Goal: Find specific fact: Find specific fact

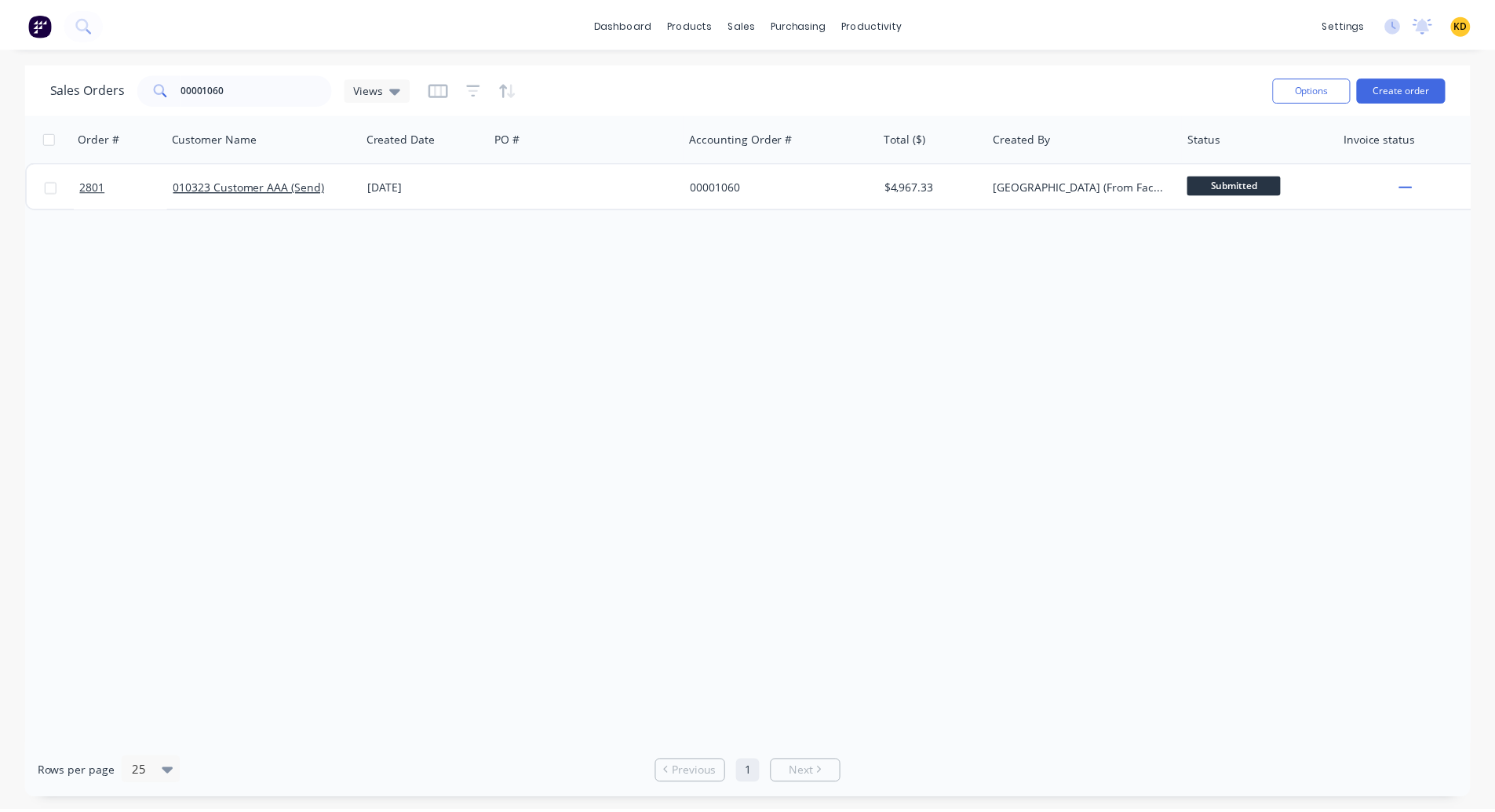
scroll to position [0, 812]
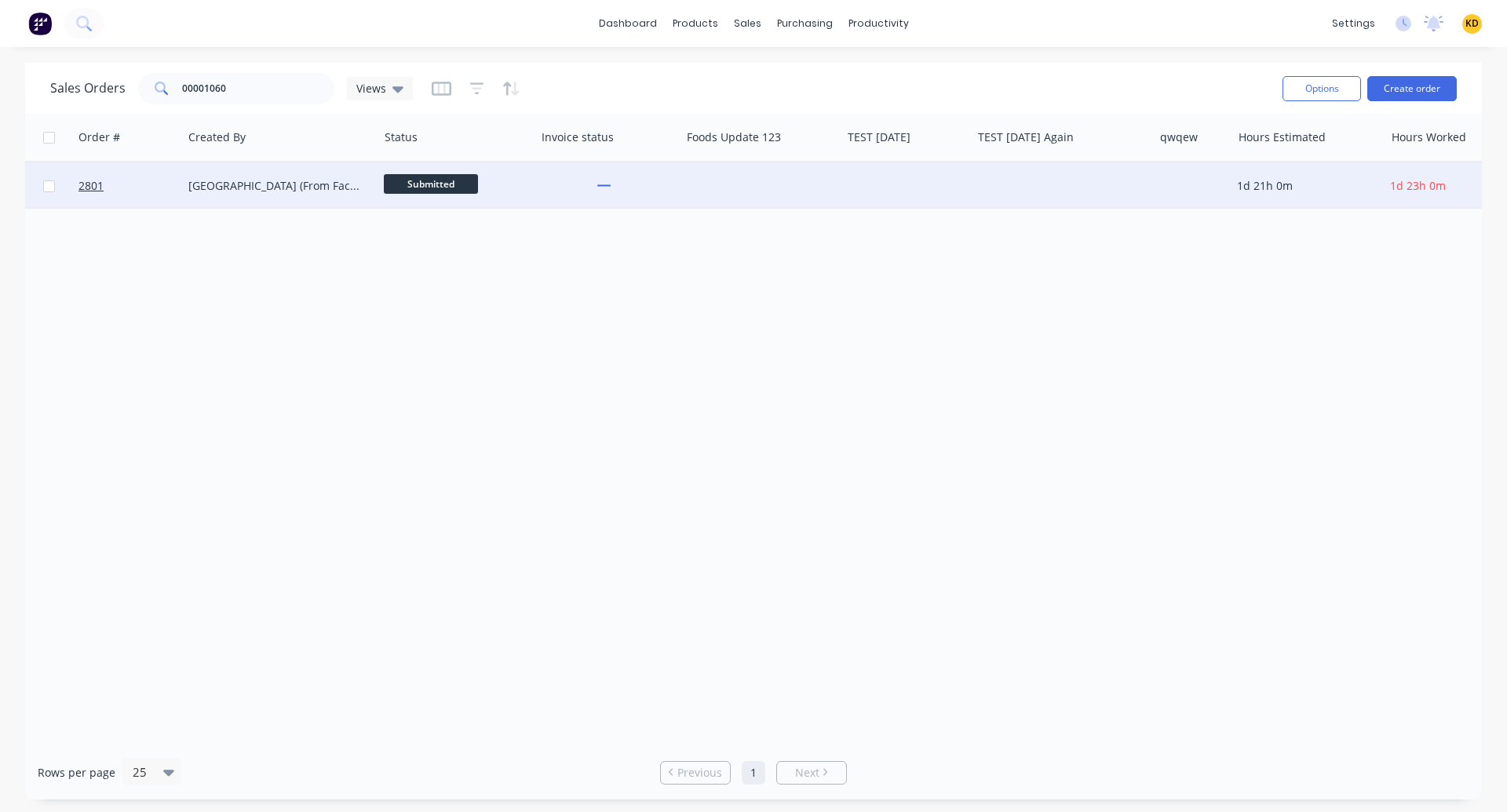
click at [799, 172] on div at bounding box center [760, 186] width 161 height 47
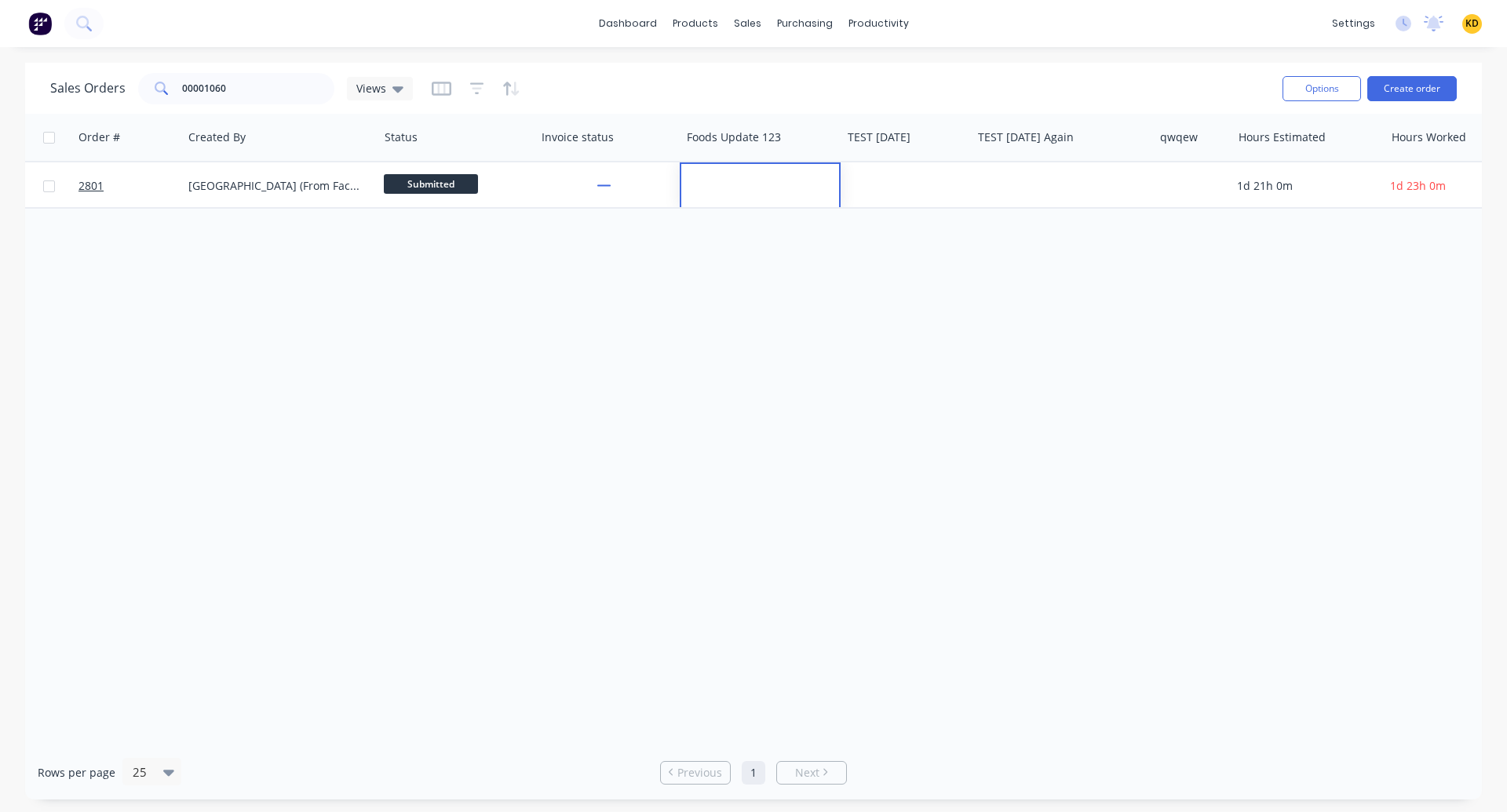
click at [579, 334] on div "Order # Customer Name Created Date PO # Accounting Order # Total ($) Created By…" at bounding box center [754, 430] width 1457 height 631
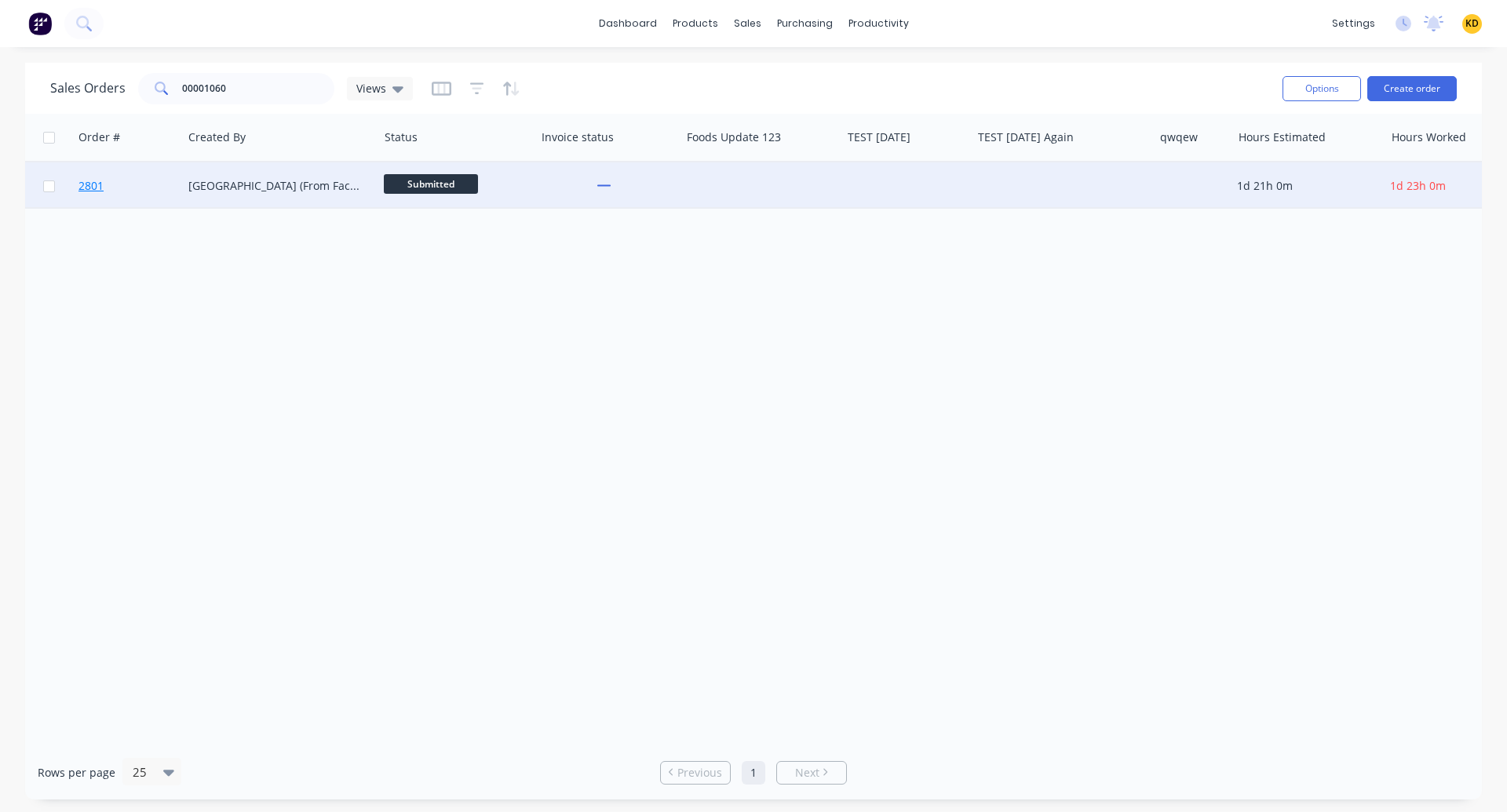
click at [127, 183] on link "2801" at bounding box center [125, 186] width 94 height 47
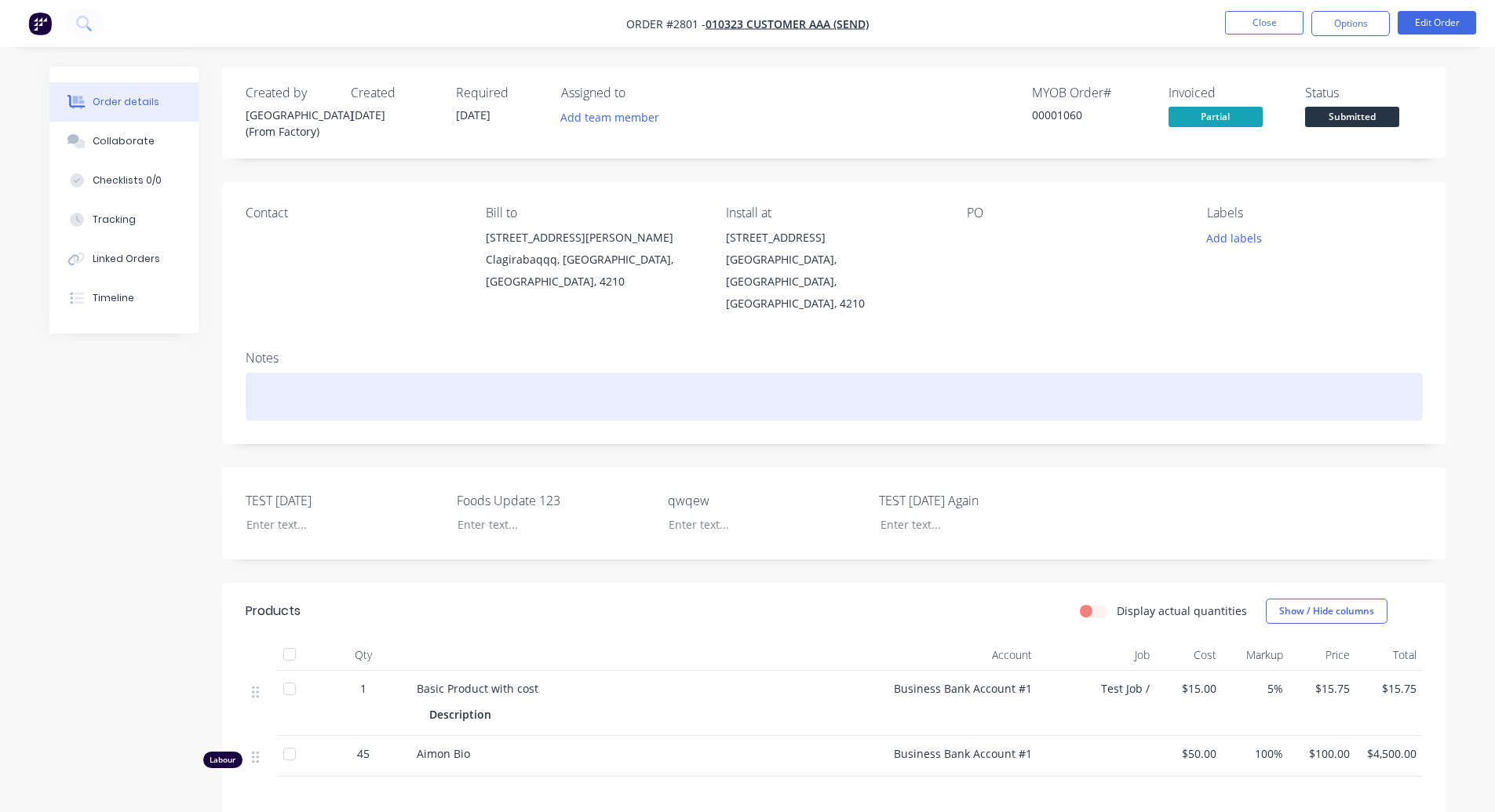
drag, startPoint x: 1382, startPoint y: 377, endPoint x: 1417, endPoint y: 252, distance: 129.8
click at [1383, 375] on div at bounding box center [834, 396] width 1177 height 47
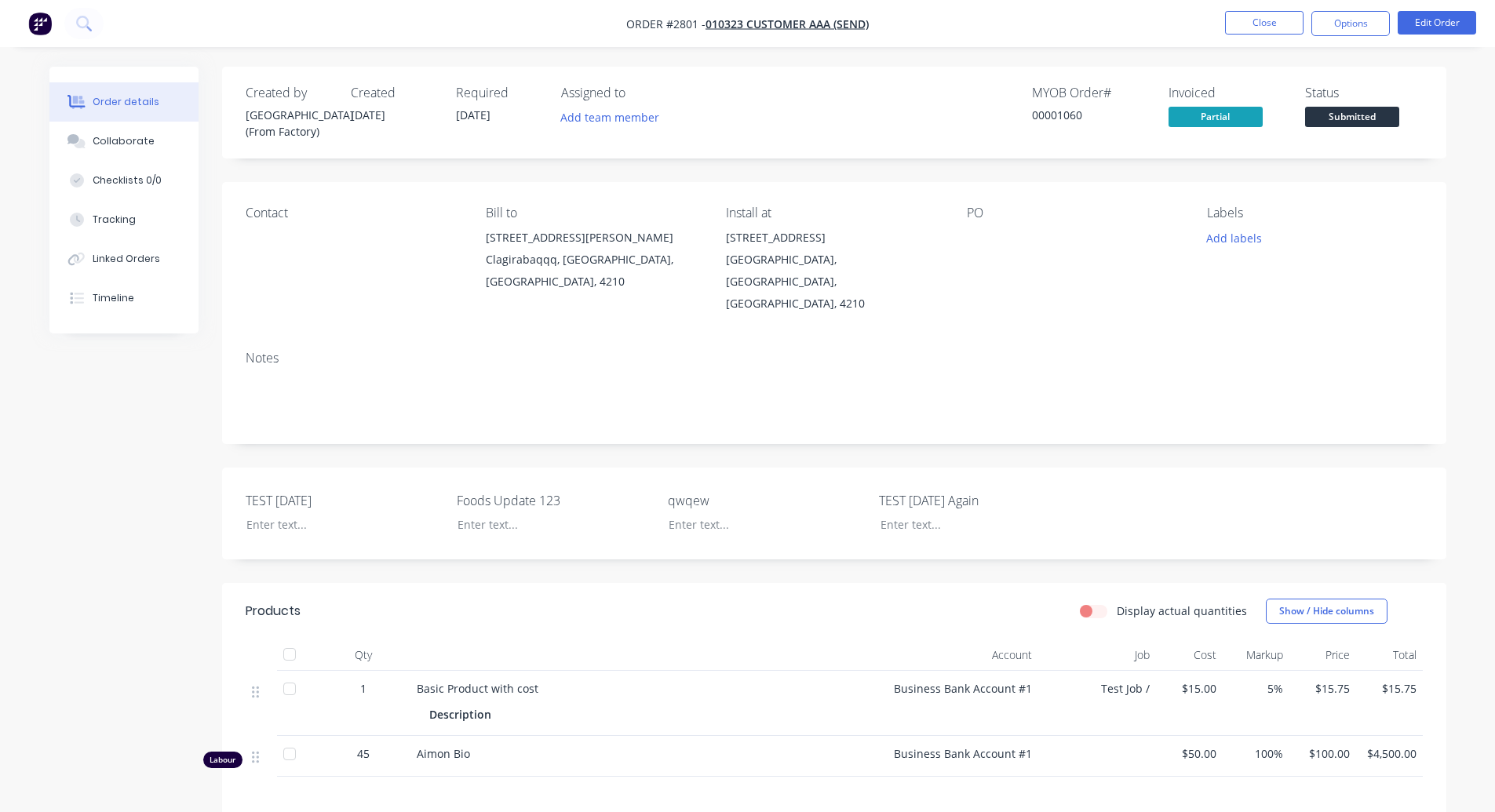
click at [196, 393] on div "Created by Sydney (From Factory) Created [DATE] Required [DATE] Assigned to Add…" at bounding box center [748, 561] width 1397 height 989
drag, startPoint x: 142, startPoint y: 619, endPoint x: 174, endPoint y: 597, distance: 38.8
click at [142, 619] on div "Created by Sydney (From Factory) Created [DATE] Required [DATE] Assigned to Add…" at bounding box center [748, 561] width 1397 height 989
click at [1072, 116] on div "00001060" at bounding box center [1091, 115] width 118 height 16
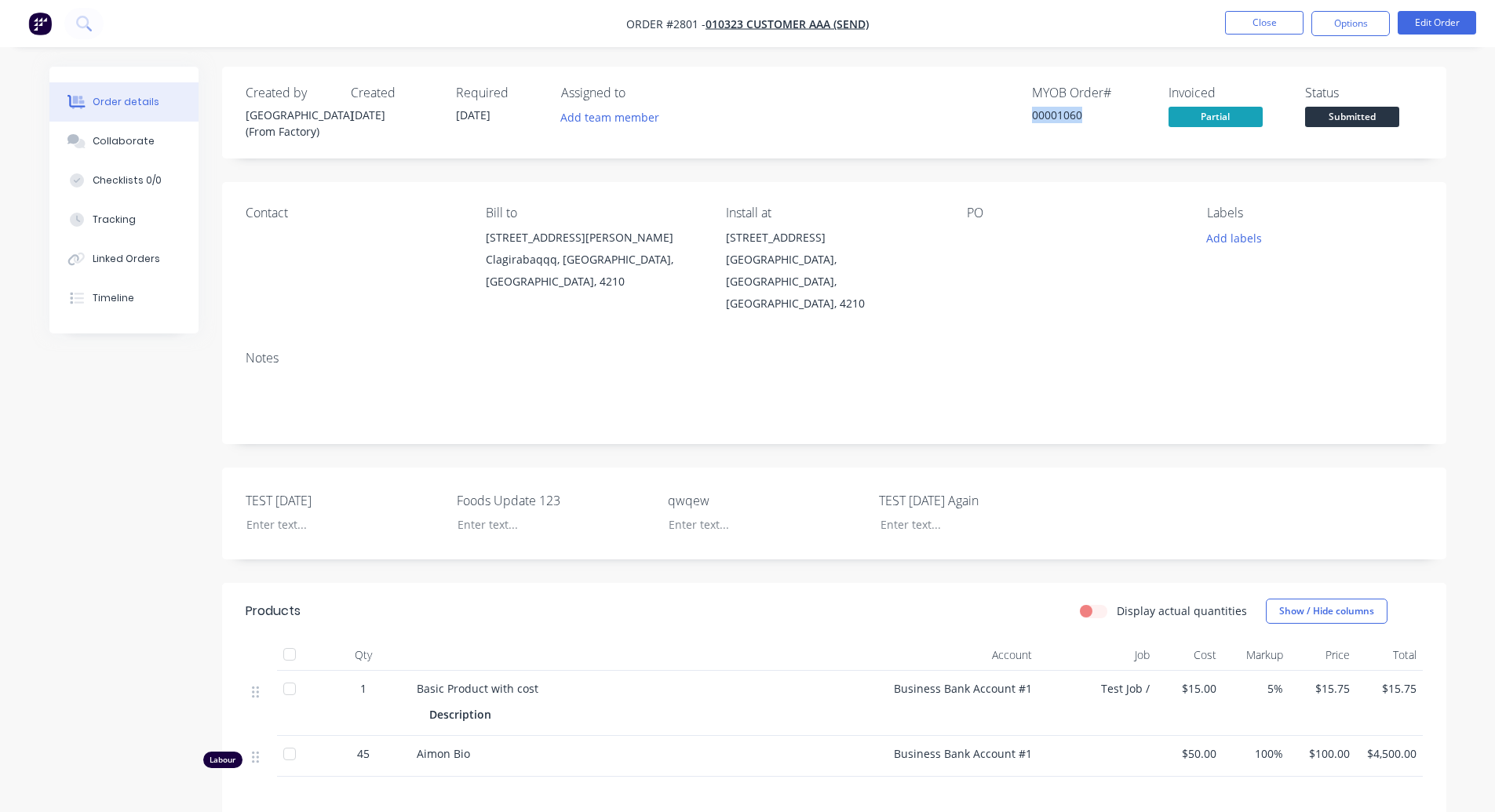
copy div "00001060"
